Goal: Task Accomplishment & Management: Use online tool/utility

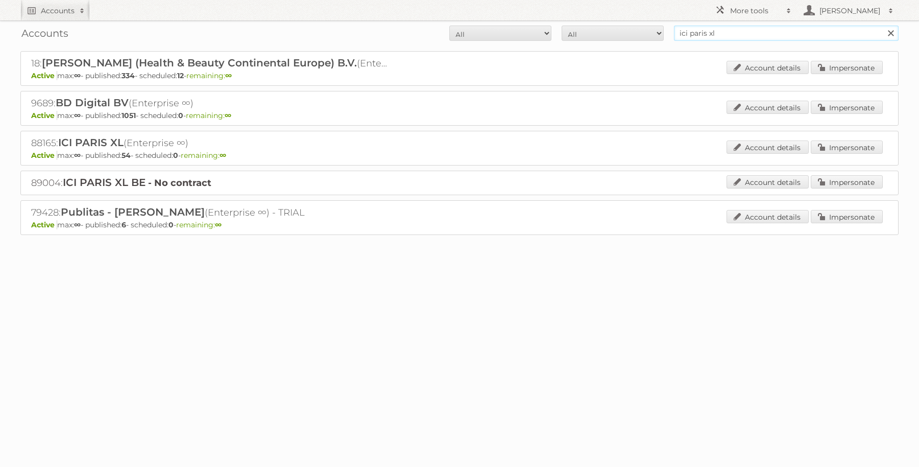
click at [728, 33] on input "ici paris xl" at bounding box center [786, 33] width 225 height 15
type input "pflanzen"
click at [883, 26] on input "Search" at bounding box center [890, 33] width 15 height 15
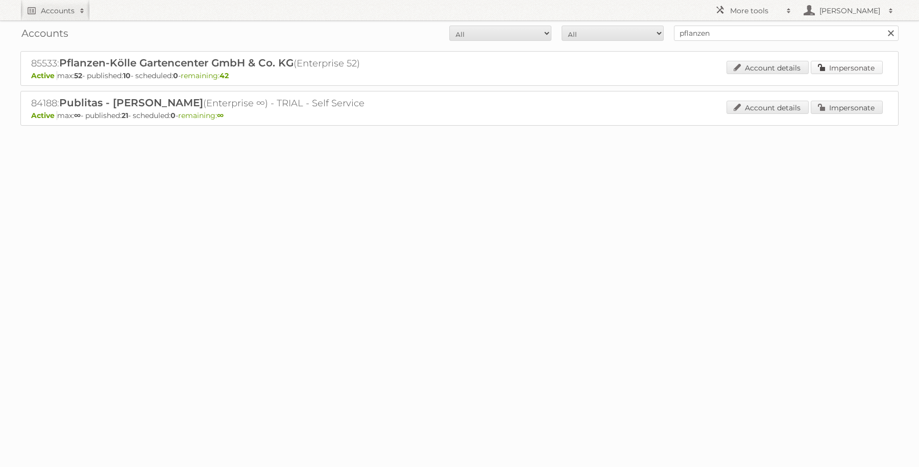
click at [858, 62] on link "Impersonate" at bounding box center [847, 67] width 72 height 13
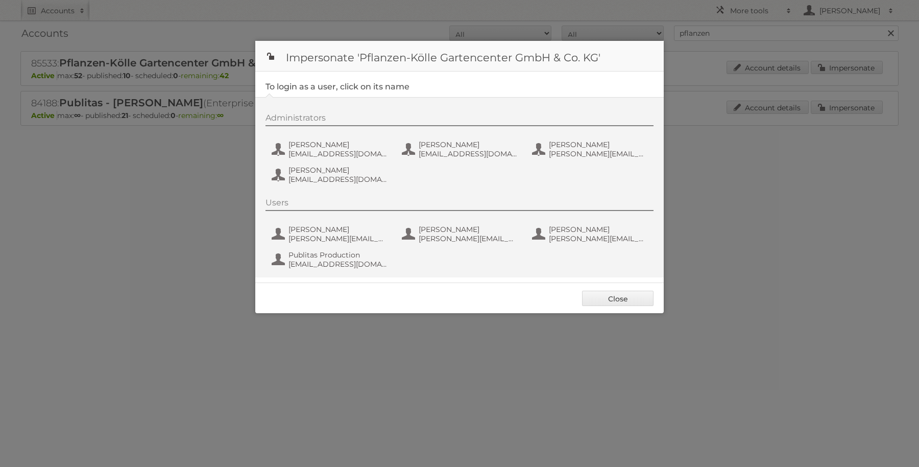
click at [293, 185] on div "Administrators [PERSON_NAME] [EMAIL_ADDRESS][DOMAIN_NAME] [PERSON_NAME] [EMAIL_…" at bounding box center [465, 150] width 398 height 75
click at [310, 170] on span "[PERSON_NAME]" at bounding box center [338, 169] width 99 height 9
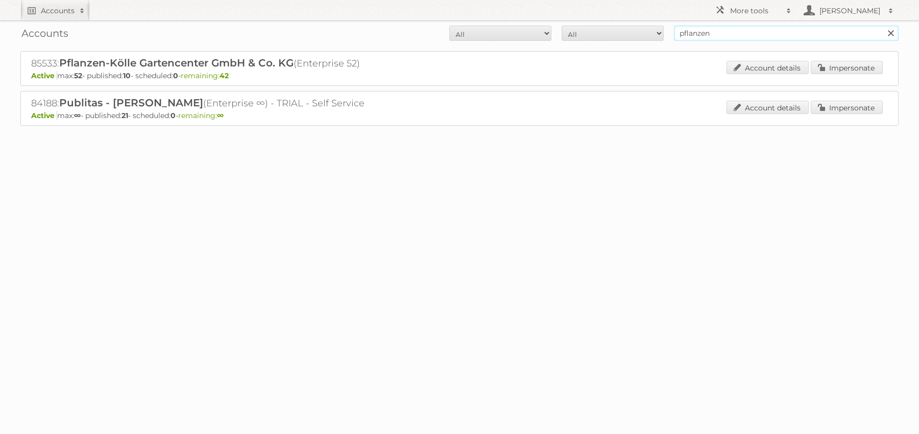
click at [702, 34] on input "pflanzen" at bounding box center [786, 33] width 225 height 15
type input "mediam"
